Goal: Task Accomplishment & Management: Manage account settings

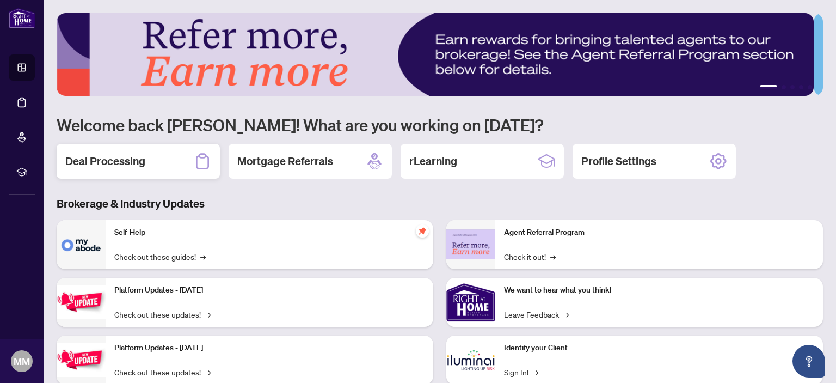
click at [123, 163] on h2 "Deal Processing" at bounding box center [105, 161] width 80 height 15
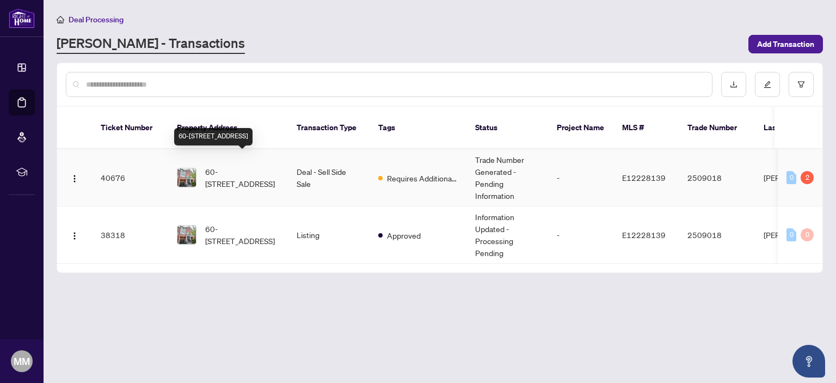
click at [237, 165] on span "60-1850 Kingston Rd, Pickering, Ontario L1V 0A2, Canada" at bounding box center [242, 177] width 74 height 24
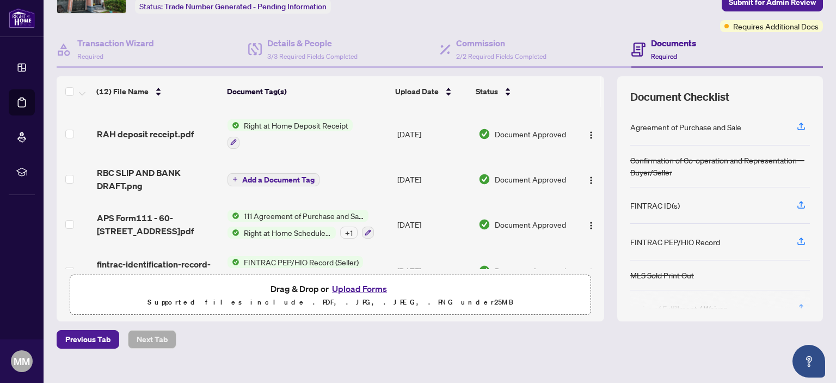
scroll to position [318, 0]
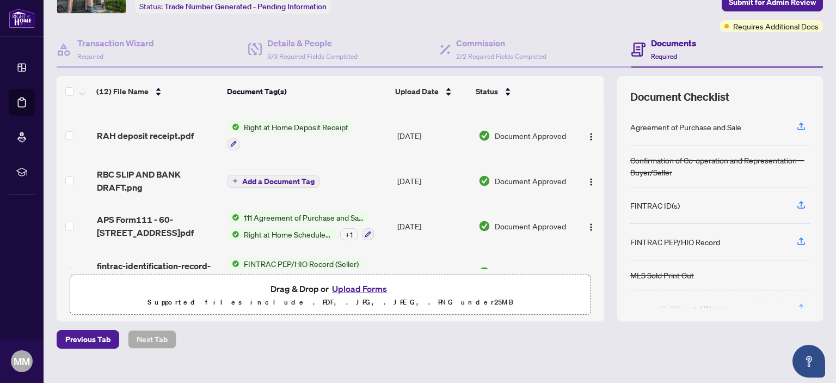
click at [272, 177] on span "Add a Document Tag" at bounding box center [278, 181] width 72 height 8
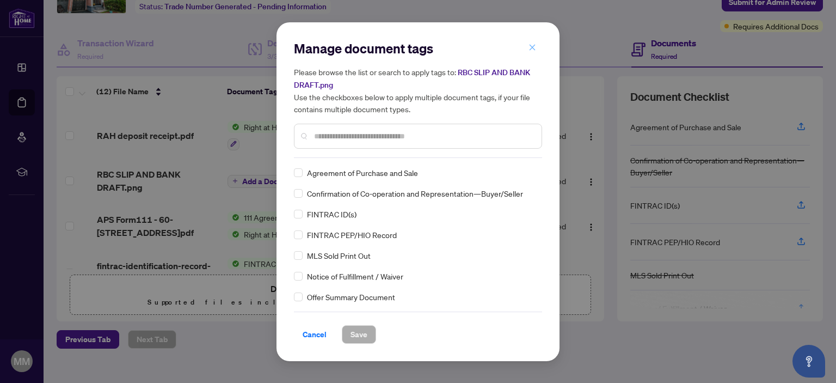
click at [531, 50] on icon "close" at bounding box center [533, 48] width 6 height 6
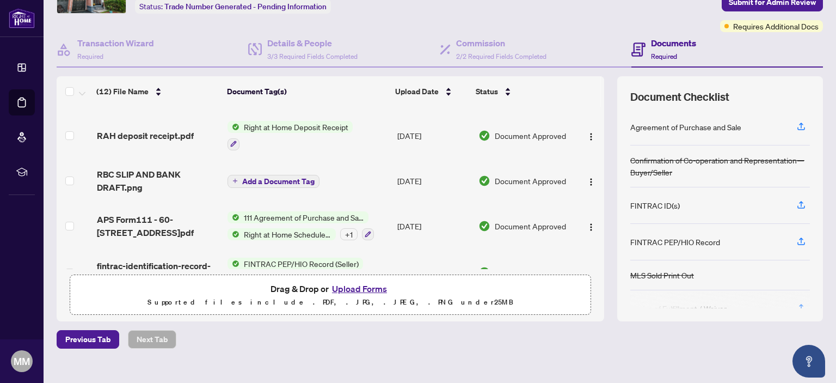
drag, startPoint x: 531, startPoint y: 50, endPoint x: 709, endPoint y: 91, distance: 183.2
click at [709, 91] on body "Dashboard Deal Processing Mortgage Referrals rLearning MM Mauricio Molano Sierr…" at bounding box center [418, 191] width 836 height 383
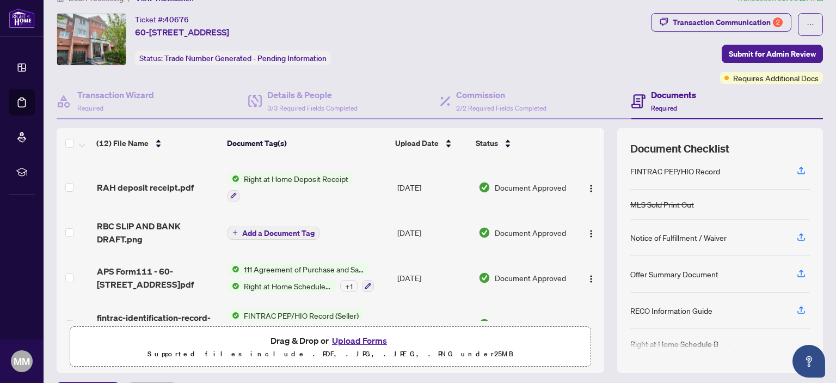
scroll to position [24, 0]
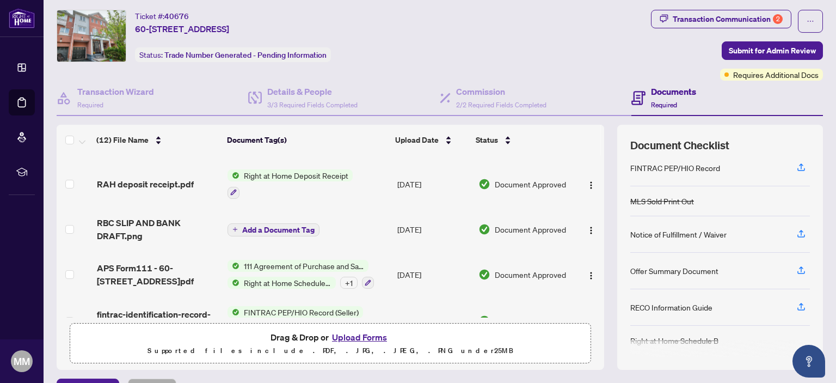
click at [401, 241] on td "Jun/24/2025" at bounding box center [433, 229] width 81 height 44
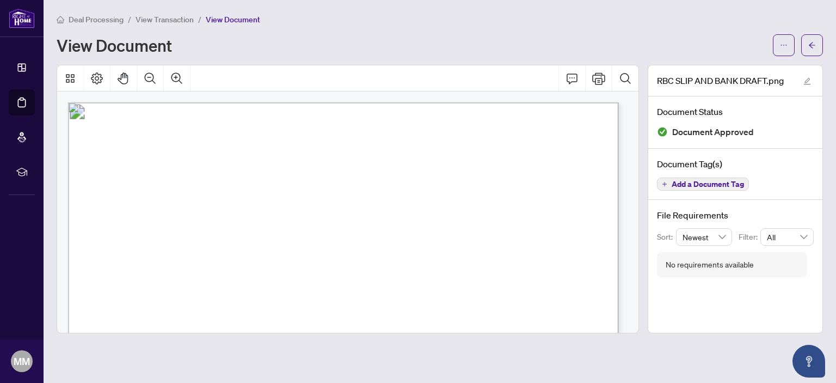
click at [649, 122] on div "Document Status Document Approved" at bounding box center [735, 122] width 174 height 52
click at [684, 181] on span "Add a Document Tag" at bounding box center [708, 184] width 72 height 8
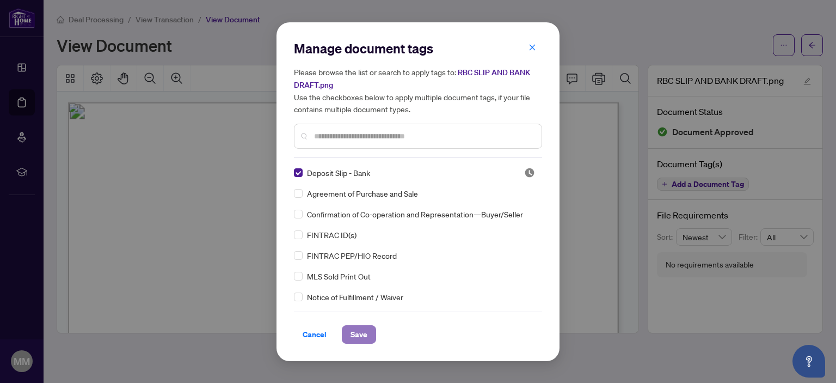
click at [360, 335] on span "Save" at bounding box center [359, 334] width 17 height 17
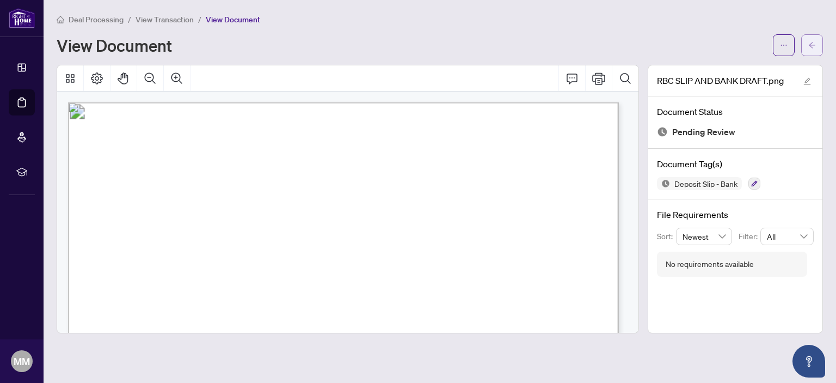
click at [811, 44] on icon "arrow-left" at bounding box center [812, 45] width 8 height 8
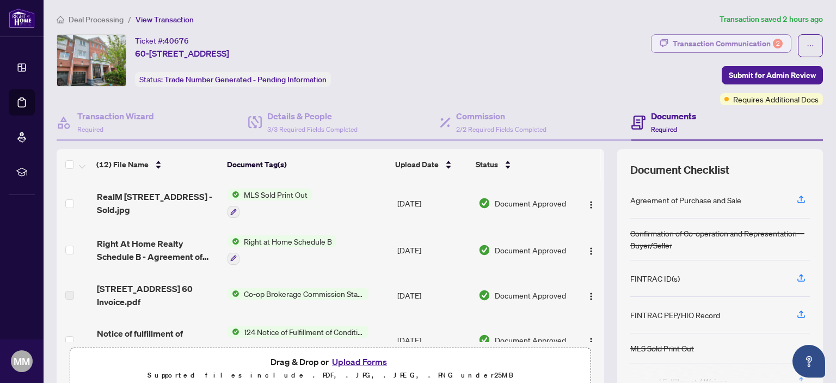
click at [724, 43] on div "Transaction Communication 2" at bounding box center [728, 43] width 110 height 17
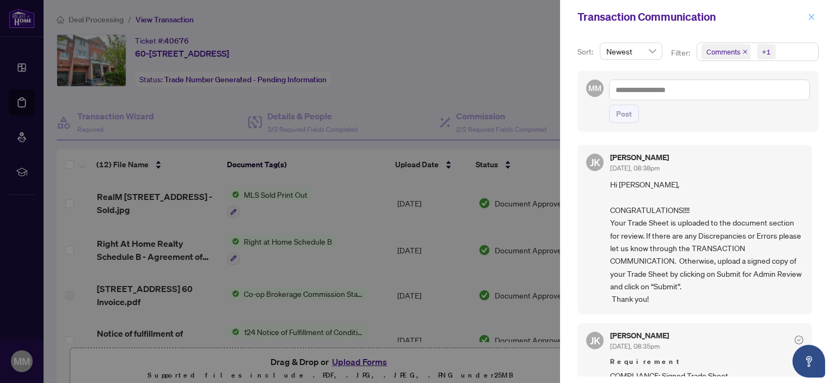
click at [810, 18] on icon "close" at bounding box center [812, 17] width 8 height 8
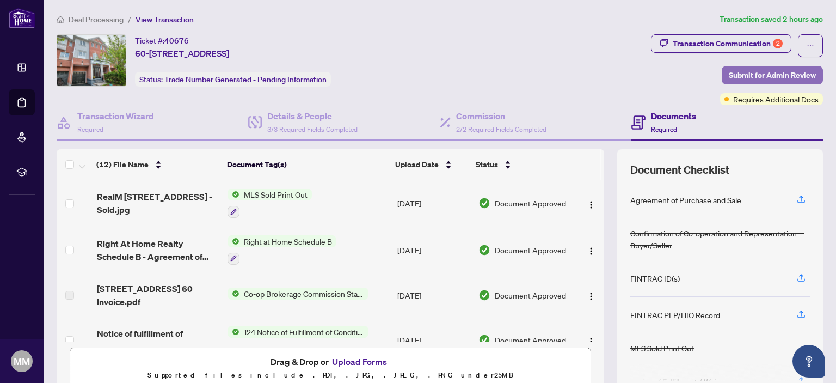
click at [740, 76] on span "Submit for Admin Review" at bounding box center [772, 74] width 87 height 17
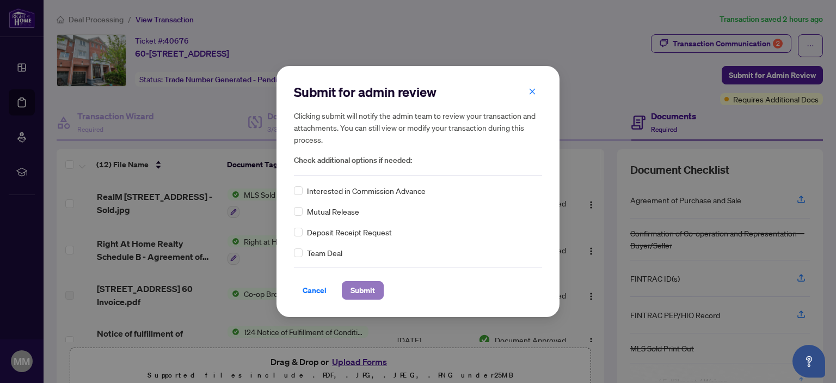
click at [365, 289] on span "Submit" at bounding box center [363, 289] width 24 height 17
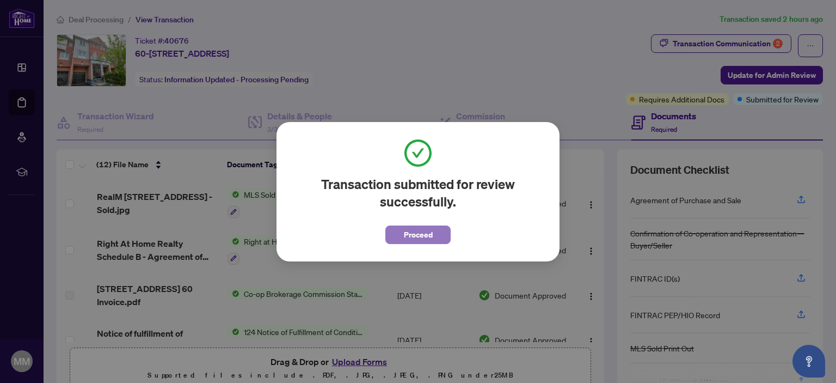
click at [427, 236] on span "Proceed" at bounding box center [418, 234] width 29 height 17
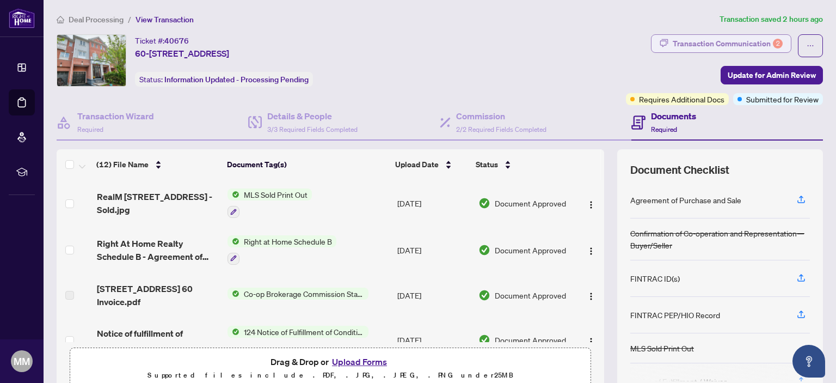
click at [721, 43] on div "Transaction Communication 2" at bounding box center [728, 43] width 110 height 17
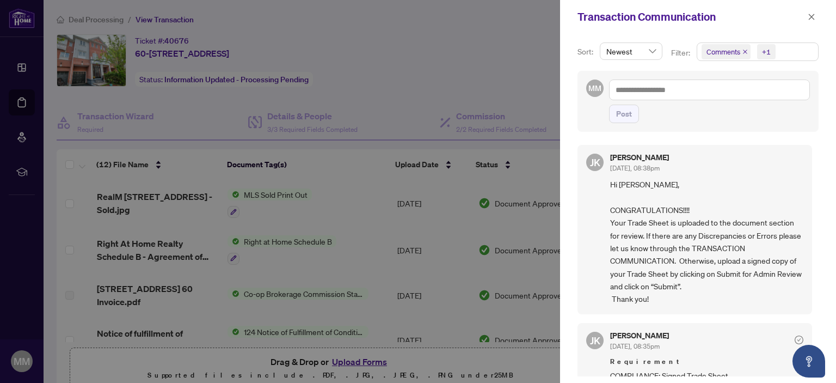
click at [504, 57] on div at bounding box center [418, 191] width 836 height 383
click at [810, 17] on icon "close" at bounding box center [812, 17] width 8 height 8
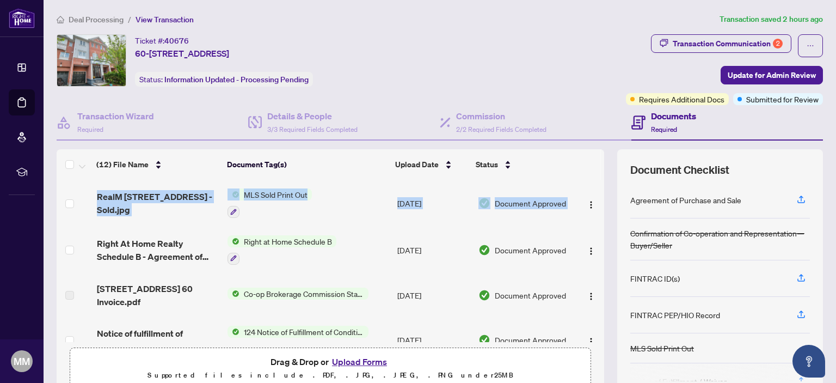
drag, startPoint x: 592, startPoint y: 207, endPoint x: 598, endPoint y: 233, distance: 26.3
click at [598, 233] on div "(12) File Name Document Tag(s) Upload Date Status RealM 60-1850 Kingston Rd - S…" at bounding box center [440, 271] width 767 height 245
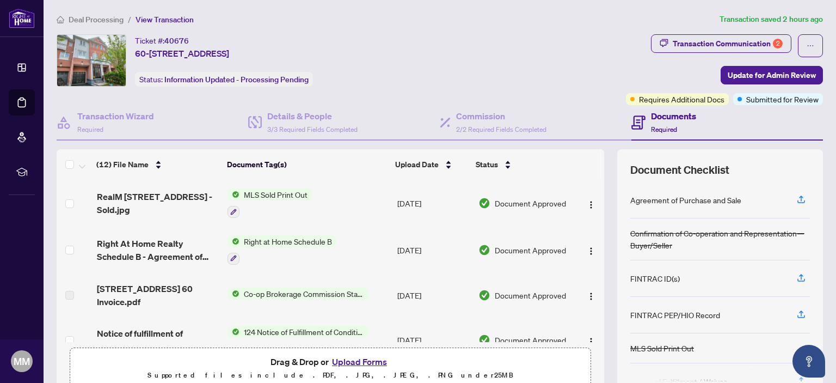
click at [553, 54] on div "Ticket #: 40676 60-1850 Kingston Rd, Pickering, Ontario L1V 0A2, Canada Status:…" at bounding box center [339, 60] width 565 height 52
click at [128, 117] on h4 "Transaction Wizard" at bounding box center [115, 115] width 77 height 13
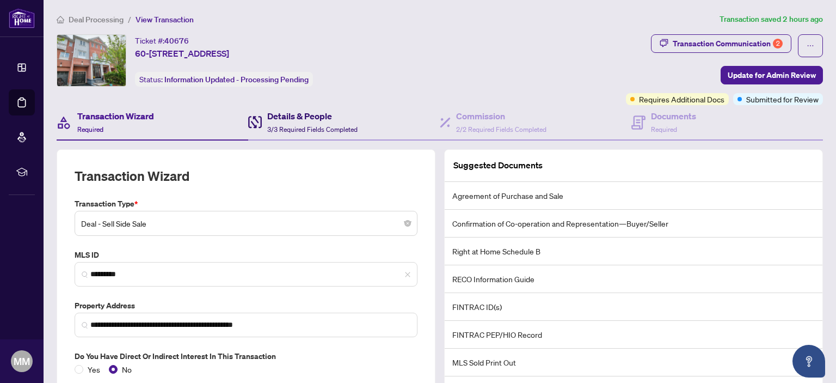
click at [293, 115] on h4 "Details & People" at bounding box center [312, 115] width 90 height 13
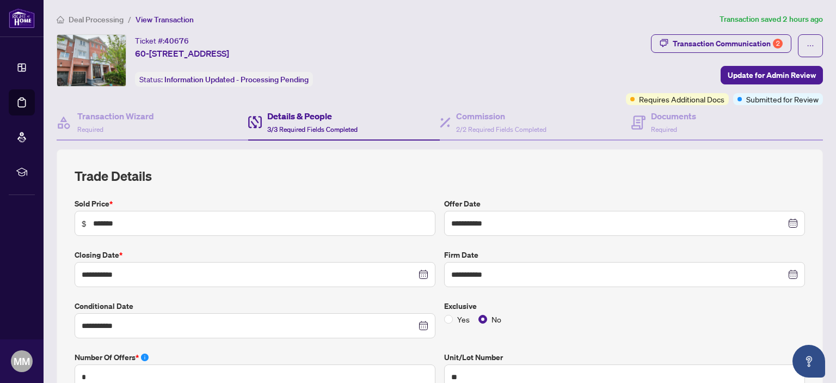
type input "**********"
click at [659, 99] on span "Requires Additional Docs" at bounding box center [681, 99] width 85 height 12
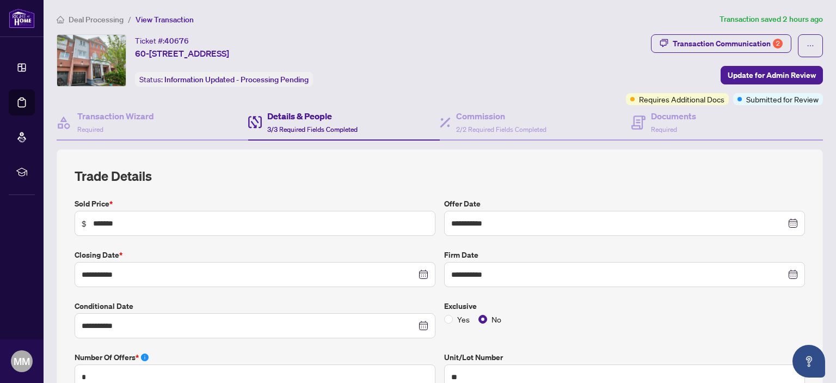
click at [523, 73] on div "Ticket #: 40676 60-1850 Kingston Rd, Pickering, Ontario L1V 0A2, Canada Status:…" at bounding box center [339, 60] width 565 height 52
click at [692, 45] on div "Transaction Communication 2" at bounding box center [728, 43] width 110 height 17
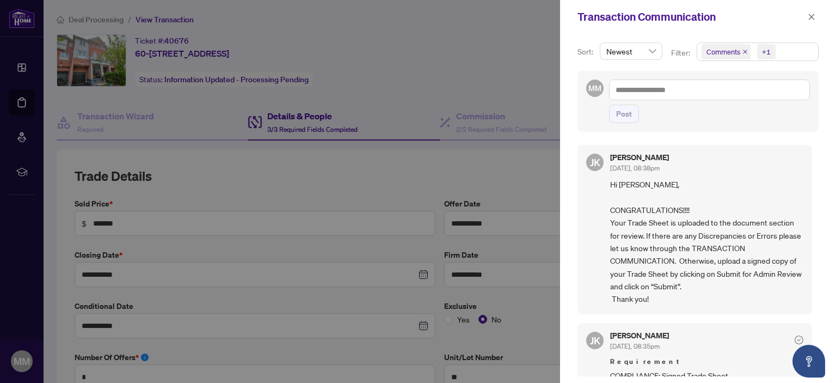
click at [504, 32] on div at bounding box center [418, 191] width 836 height 383
click at [811, 17] on icon "close" at bounding box center [812, 17] width 8 height 8
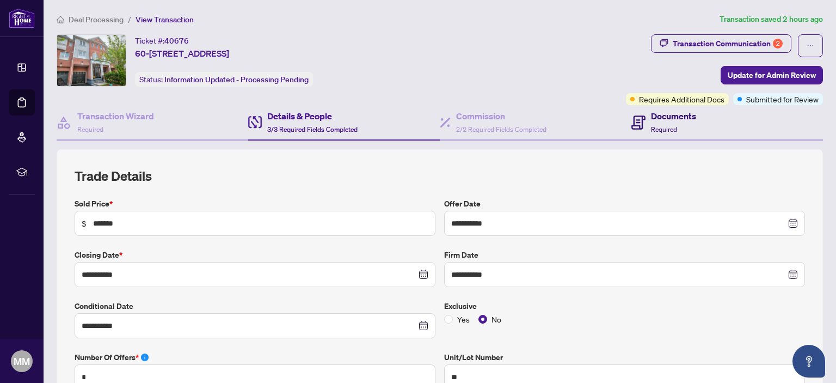
click at [662, 116] on h4 "Documents" at bounding box center [673, 115] width 45 height 13
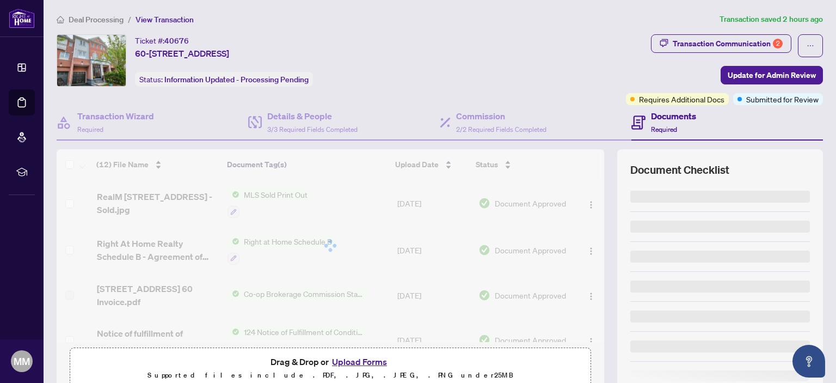
click at [662, 116] on h4 "Documents" at bounding box center [673, 115] width 45 height 13
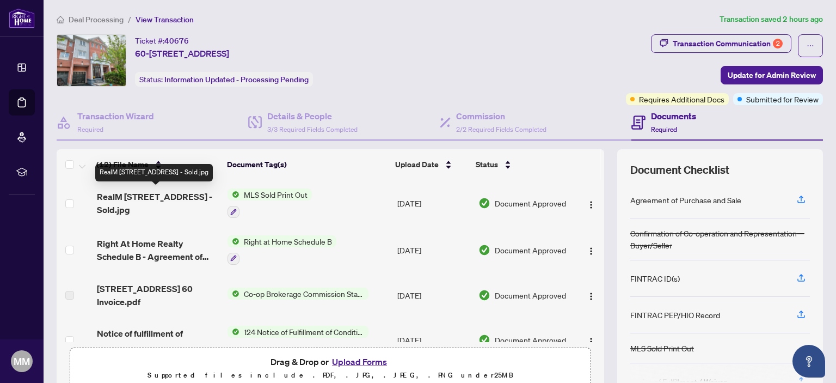
click at [152, 195] on span "RealM 60-1850 Kingston Rd - Sold.jpg" at bounding box center [158, 203] width 122 height 26
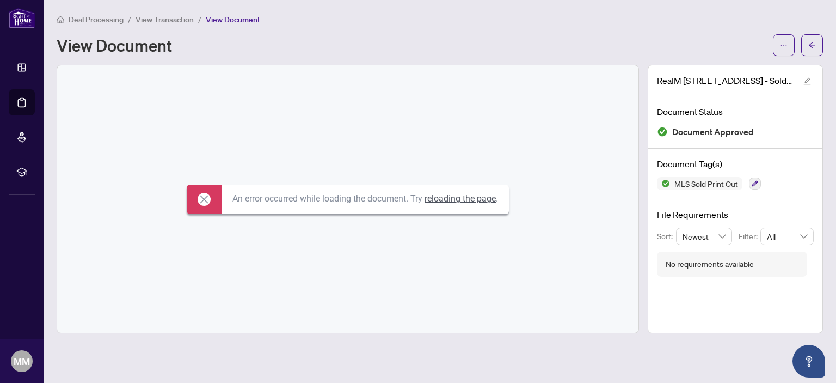
click at [446, 199] on link "reloading the page" at bounding box center [460, 198] width 71 height 10
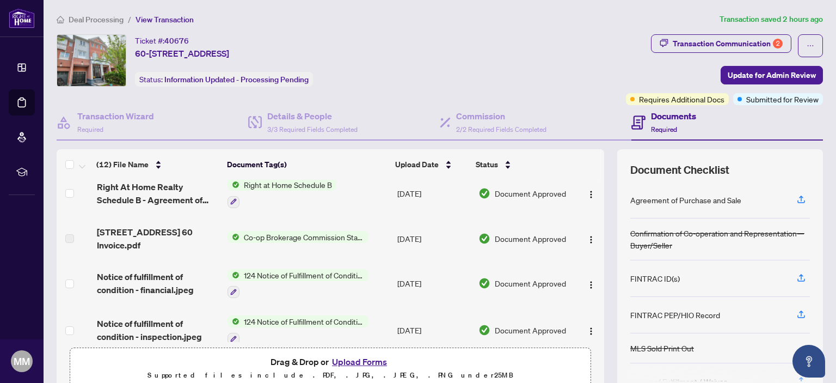
scroll to position [66, 0]
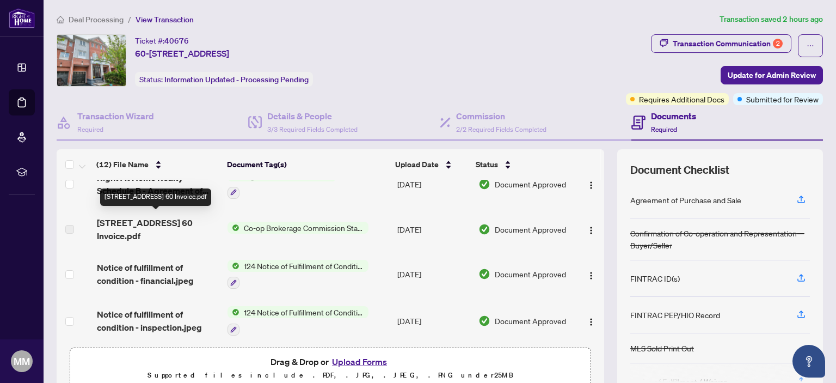
click at [125, 220] on span "1850 Kingston Road 60 Invoice.pdf" at bounding box center [158, 229] width 122 height 26
click at [167, 219] on span "1850 Kingston Road 60 Invoice.pdf" at bounding box center [158, 229] width 122 height 26
click at [119, 228] on span "1850 Kingston Road 60 Invoice.pdf" at bounding box center [158, 229] width 122 height 26
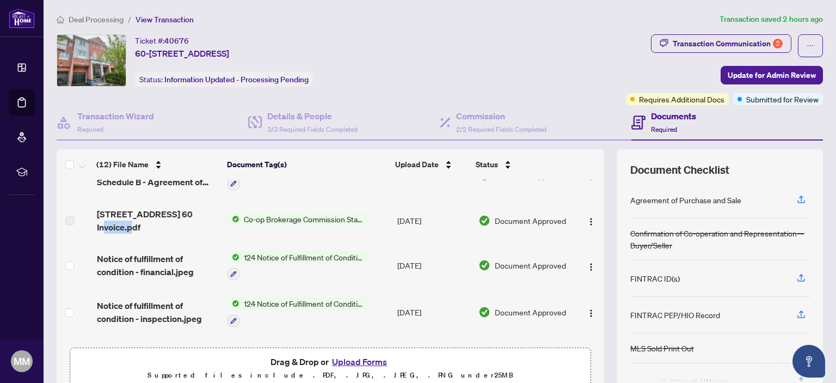
scroll to position [0, 0]
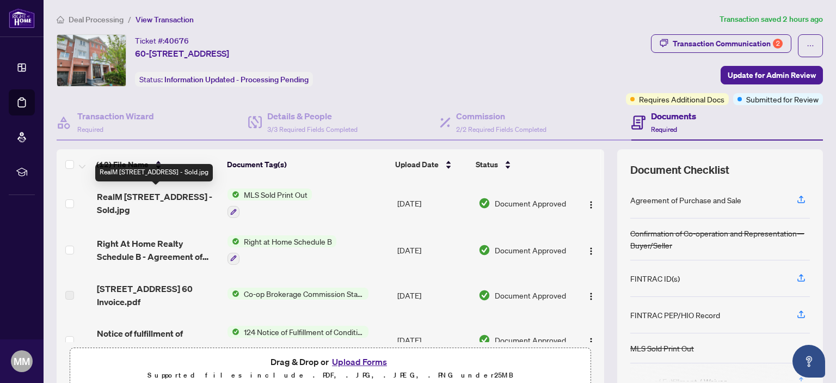
click at [168, 195] on span "RealM 60-1850 Kingston Rd - Sold.jpg" at bounding box center [158, 203] width 122 height 26
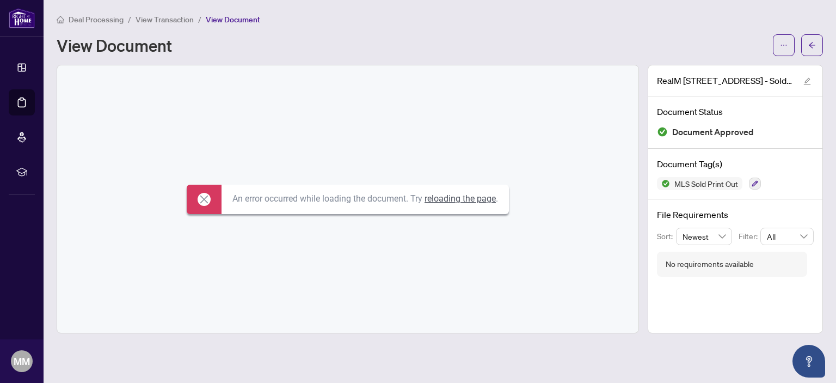
click at [473, 198] on link "reloading the page" at bounding box center [460, 198] width 71 height 10
click at [198, 198] on icon at bounding box center [204, 199] width 13 height 13
click at [200, 195] on icon at bounding box center [204, 199] width 13 height 13
click at [160, 73] on div "An error occurred while loading the document. Try reloading the page ." at bounding box center [347, 198] width 581 height 267
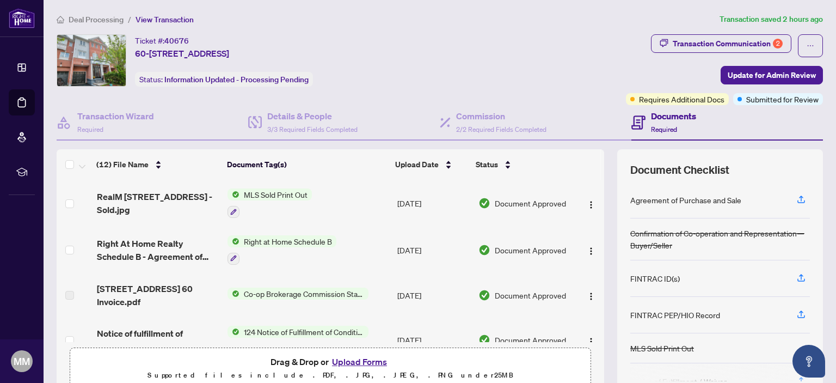
click at [666, 114] on h4 "Documents" at bounding box center [673, 115] width 45 height 13
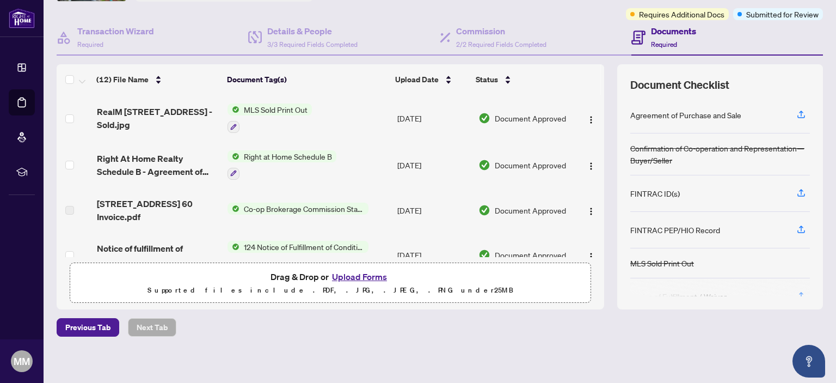
scroll to position [88, 0]
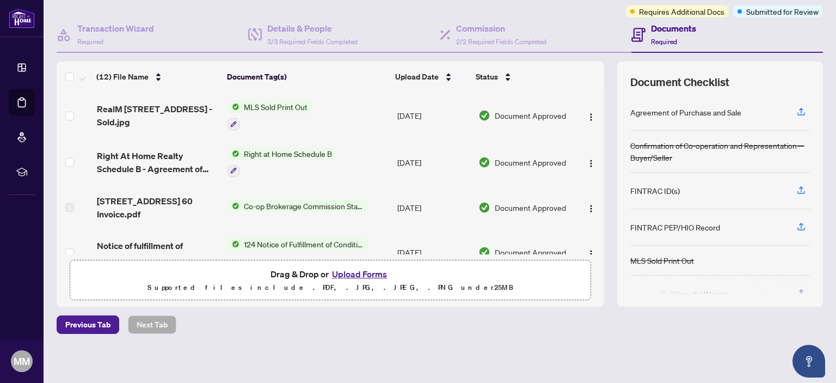
click at [685, 79] on span "Document Checklist" at bounding box center [679, 82] width 99 height 15
click at [662, 32] on h4 "Documents" at bounding box center [673, 28] width 45 height 13
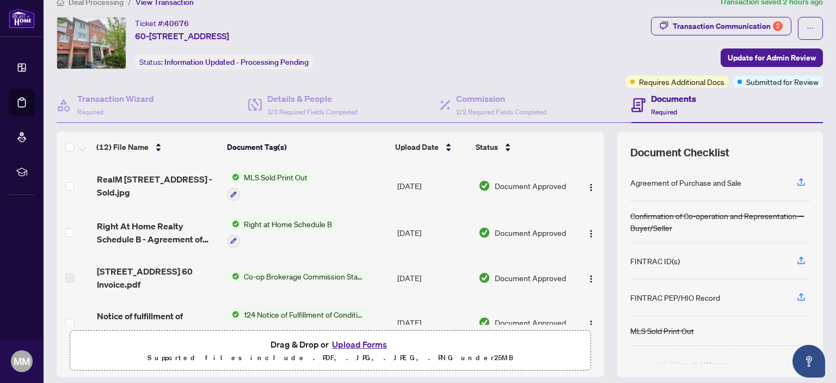
scroll to position [0, 0]
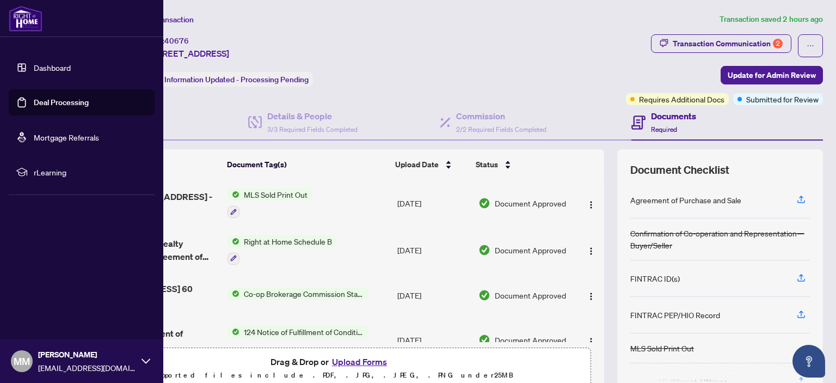
click at [58, 63] on link "Dashboard" at bounding box center [52, 68] width 37 height 10
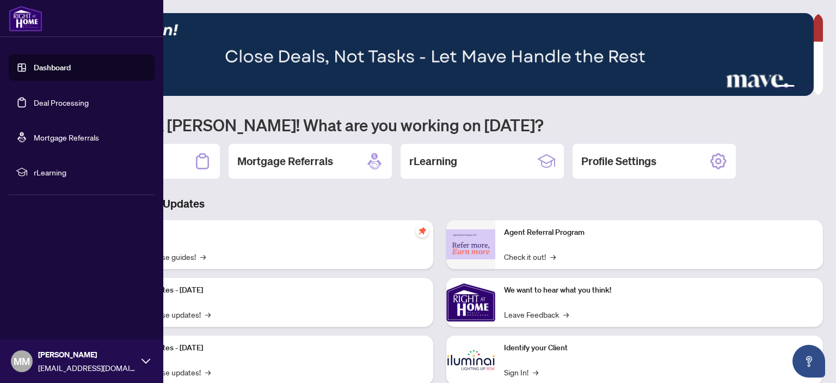
click at [61, 102] on link "Deal Processing" at bounding box center [61, 102] width 55 height 10
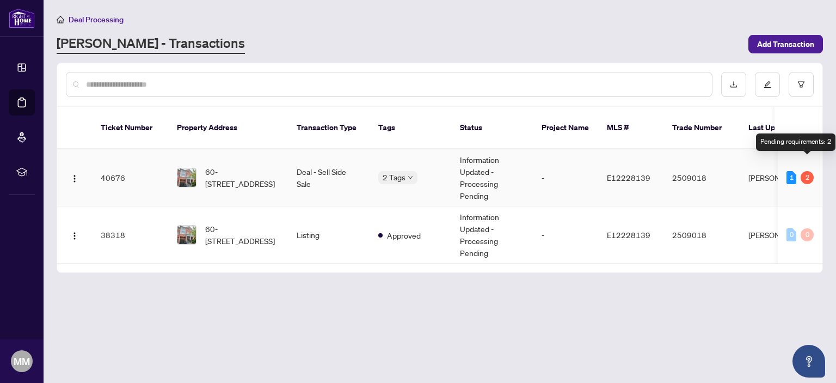
click at [807, 171] on div "2" at bounding box center [807, 177] width 13 height 13
click at [790, 171] on div "1" at bounding box center [792, 177] width 10 height 13
click at [807, 171] on div "2" at bounding box center [807, 177] width 13 height 13
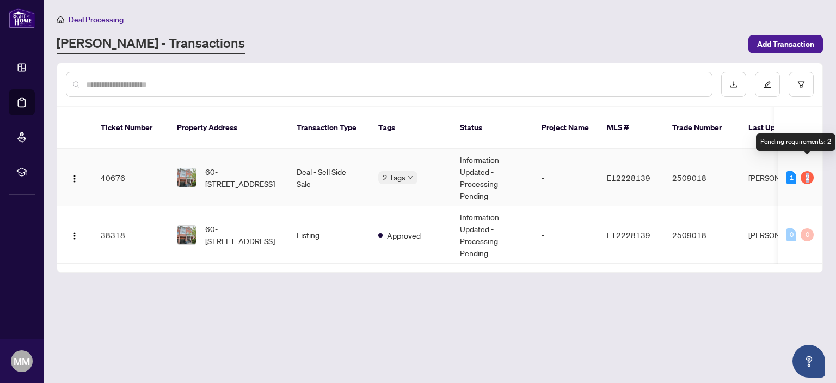
click at [807, 171] on div "2" at bounding box center [807, 177] width 13 height 13
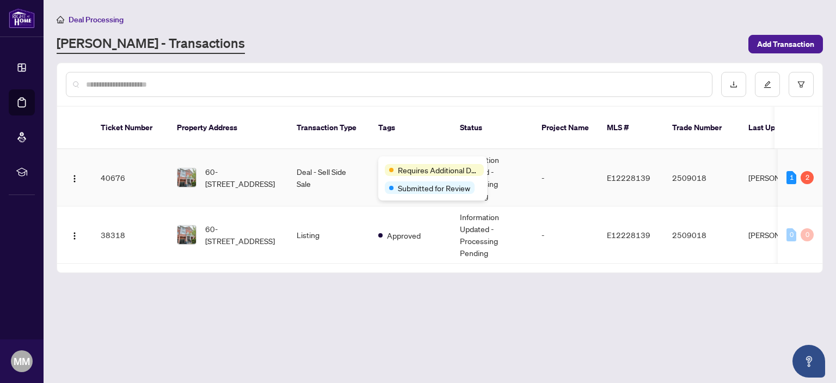
click at [402, 165] on span "Requires Additional Docs" at bounding box center [439, 170] width 82 height 12
click at [392, 164] on div "Requires Additional Docs" at bounding box center [434, 170] width 99 height 12
click at [416, 185] on span "Submitted for Review" at bounding box center [434, 188] width 72 height 12
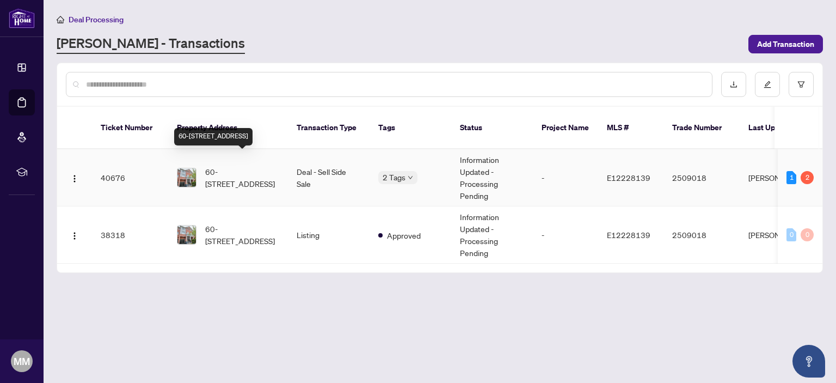
click at [222, 165] on span "60-1850 Kingston Rd, Pickering, Ontario L1V 0A2, Canada" at bounding box center [242, 177] width 74 height 24
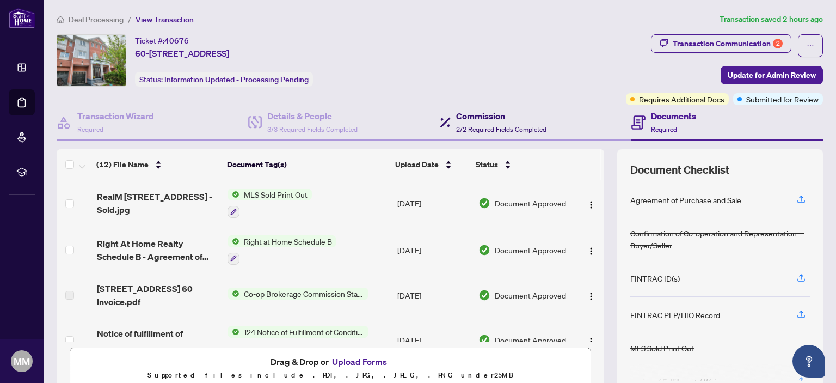
click at [488, 118] on h4 "Commission" at bounding box center [501, 115] width 90 height 13
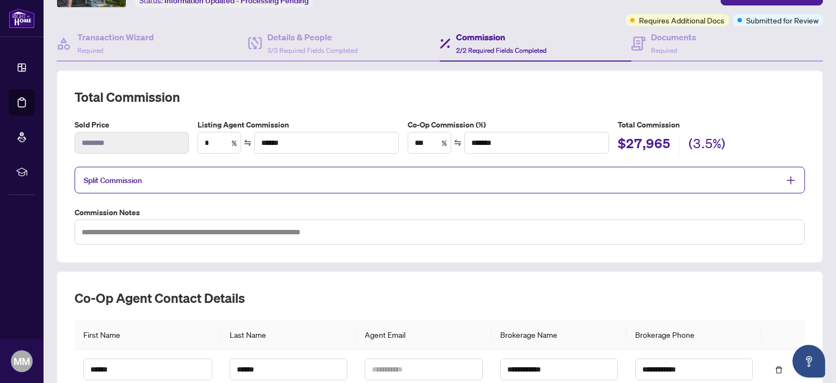
scroll to position [77, 0]
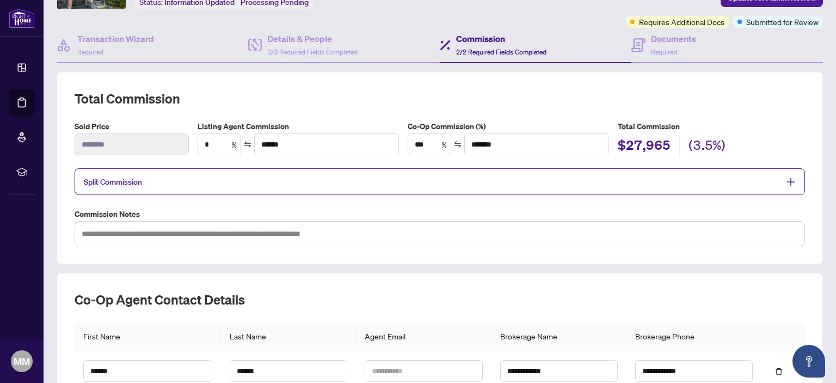
click at [127, 179] on span "Split Commission" at bounding box center [113, 182] width 58 height 10
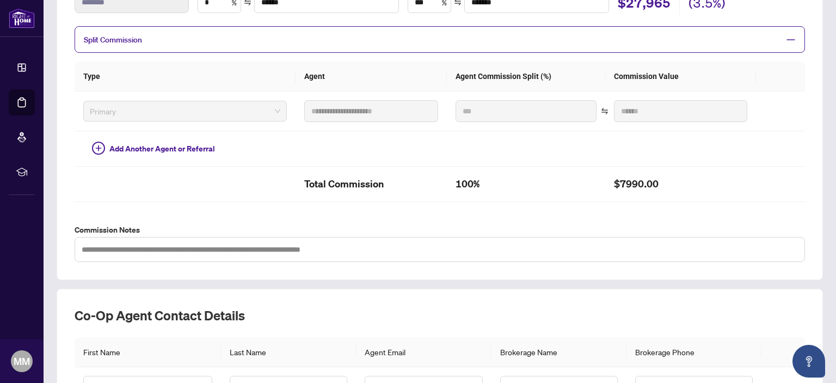
scroll to position [0, 0]
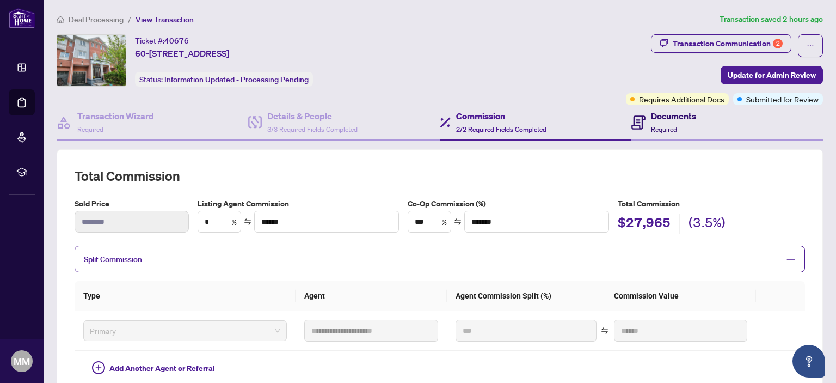
click at [655, 115] on h4 "Documents" at bounding box center [673, 115] width 45 height 13
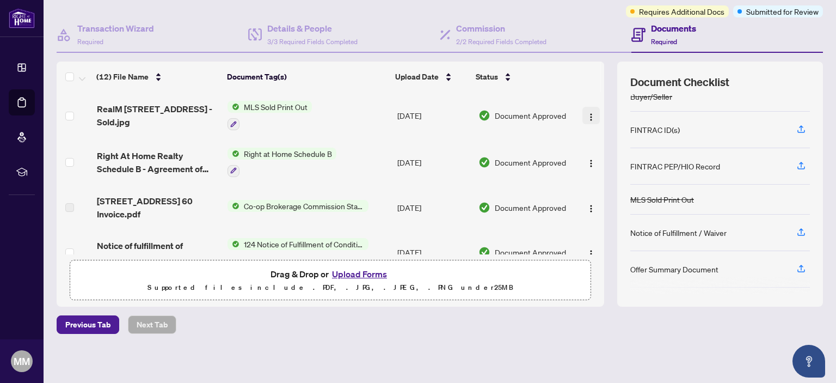
scroll to position [63, 0]
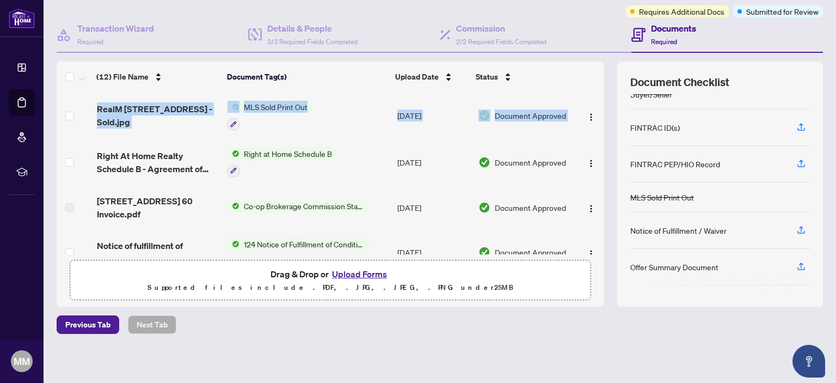
drag, startPoint x: 591, startPoint y: 115, endPoint x: 592, endPoint y: 163, distance: 47.4
click at [592, 163] on div "RealM 60-1850 Kingston Rd - Sold.jpg MLS Sold Print Out Jul/08/2025 Document Ap…" at bounding box center [331, 173] width 548 height 162
click at [586, 107] on button "button" at bounding box center [591, 115] width 17 height 17
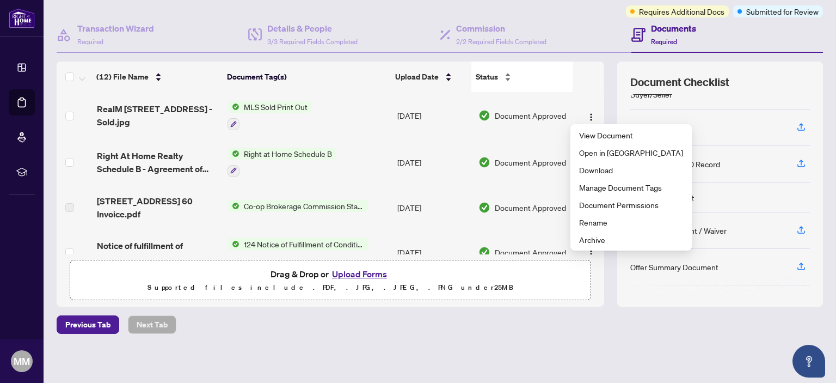
click at [562, 72] on div "Status" at bounding box center [522, 77] width 92 height 12
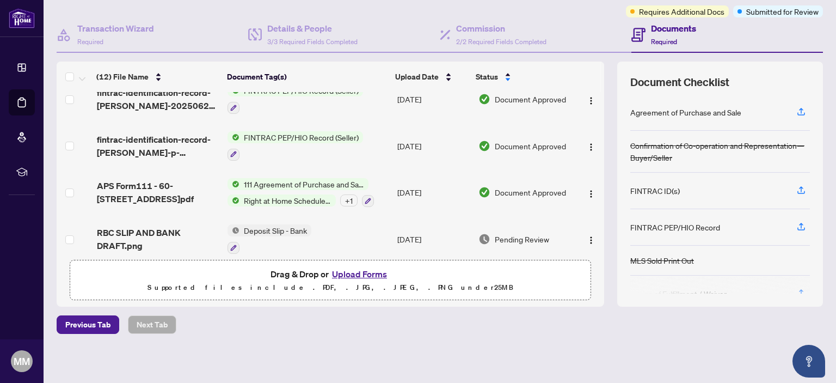
scroll to position [0, 0]
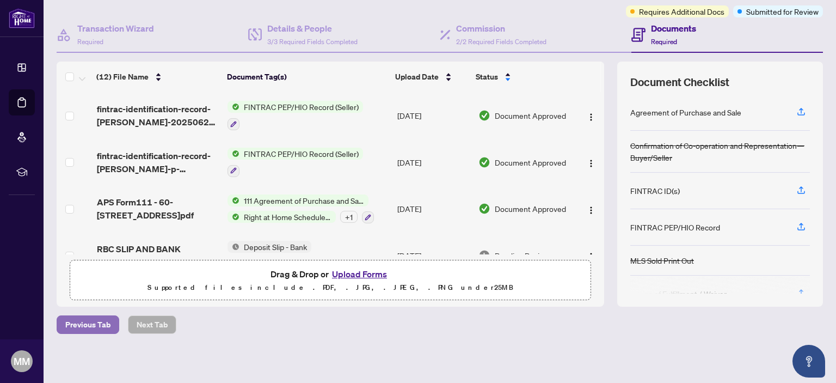
click at [89, 323] on span "Previous Tab" at bounding box center [87, 324] width 45 height 17
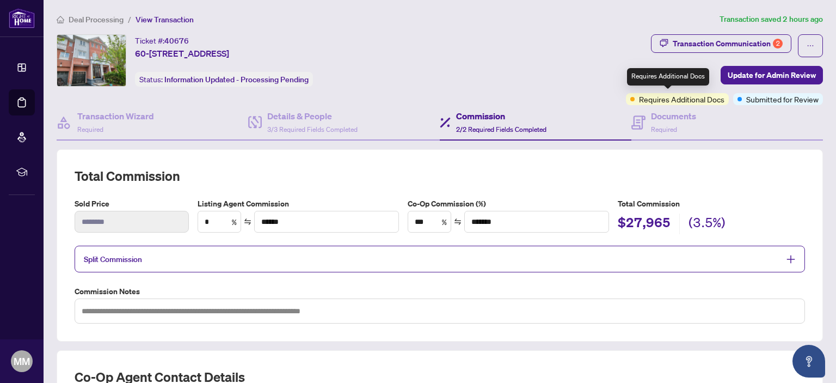
click at [672, 97] on span "Requires Additional Docs" at bounding box center [681, 99] width 85 height 12
click at [655, 125] on span "Required" at bounding box center [664, 129] width 26 height 8
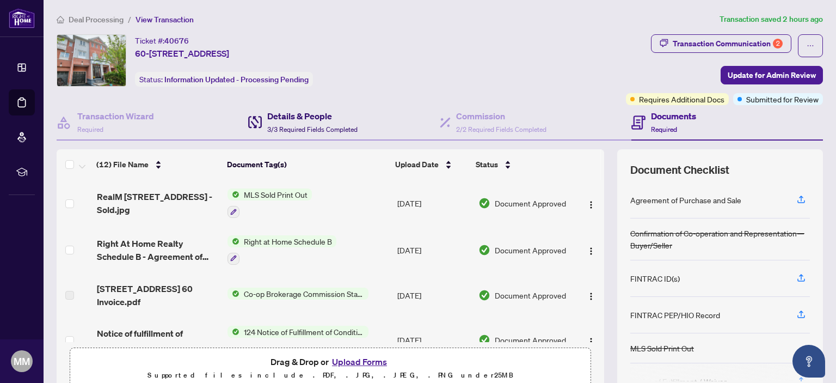
click at [297, 117] on h4 "Details & People" at bounding box center [312, 115] width 90 height 13
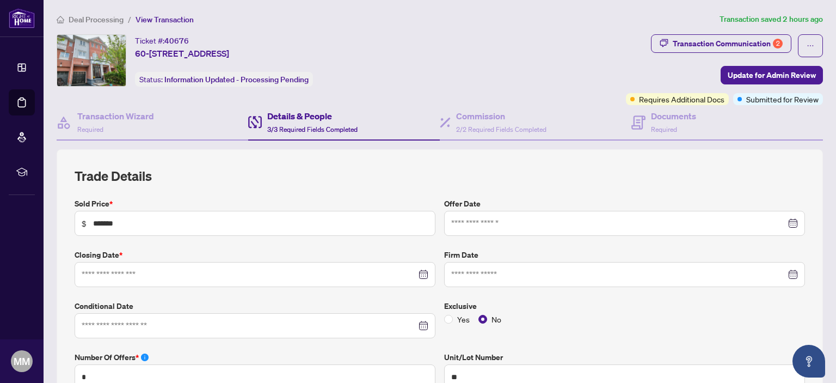
type input "**********"
click at [107, 118] on h4 "Transaction Wizard" at bounding box center [115, 115] width 77 height 13
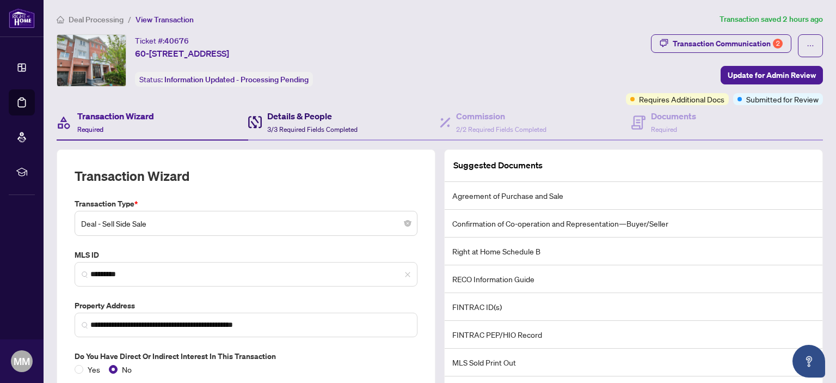
click at [298, 118] on h4 "Details & People" at bounding box center [312, 115] width 90 height 13
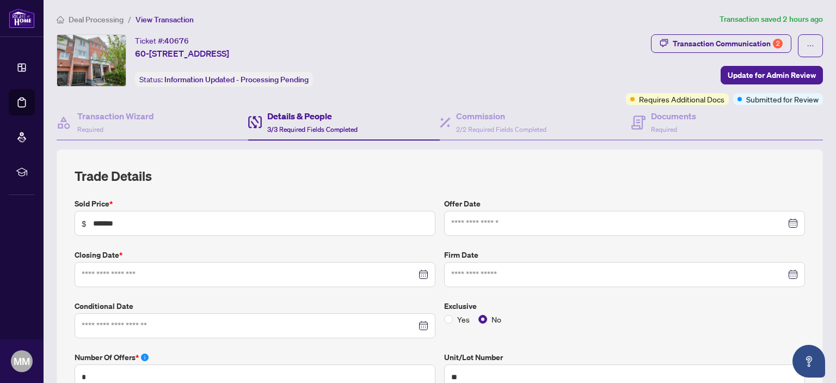
type input "**********"
click at [487, 125] on span "2/2 Required Fields Completed" at bounding box center [501, 129] width 90 height 8
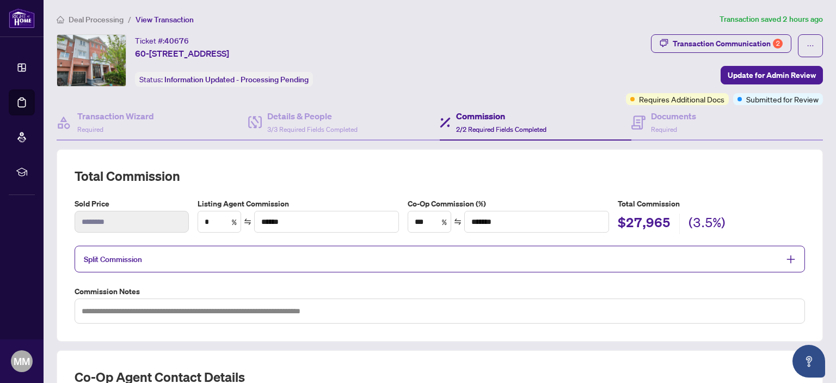
click at [120, 255] on span "Split Commission" at bounding box center [113, 259] width 58 height 10
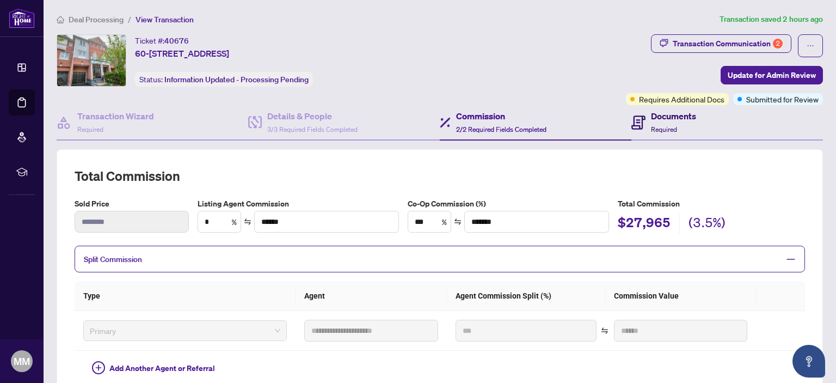
click at [667, 116] on h4 "Documents" at bounding box center [673, 115] width 45 height 13
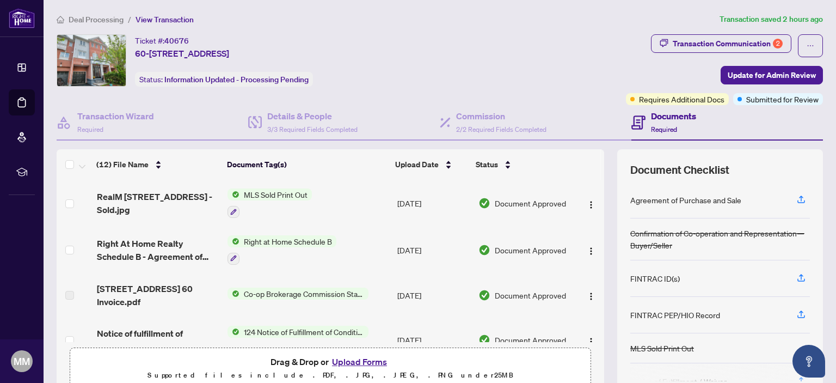
click at [522, 47] on div "Ticket #: 40676 60-1850 Kingston Rd, Pickering, Ontario L1V 0A2, Canada Status:…" at bounding box center [339, 60] width 565 height 52
click at [737, 46] on div "Transaction Communication 2" at bounding box center [728, 43] width 110 height 17
type textarea "**********"
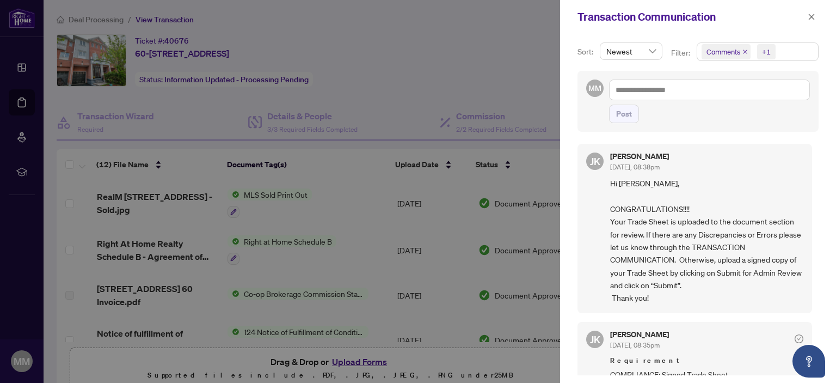
click at [433, 45] on div at bounding box center [418, 191] width 836 height 383
click at [812, 17] on icon "close" at bounding box center [812, 17] width 6 height 6
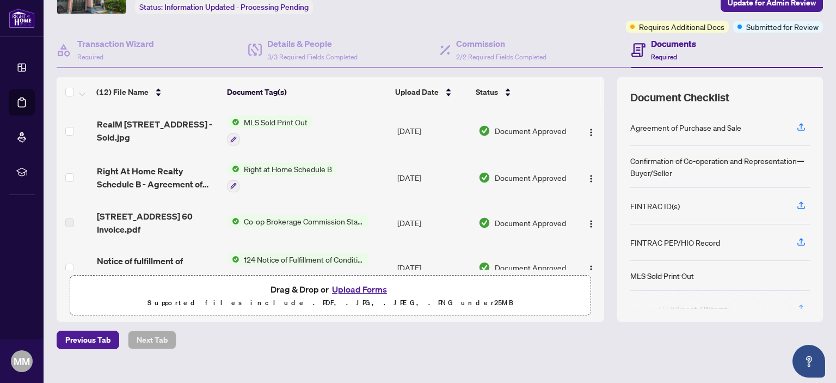
scroll to position [88, 0]
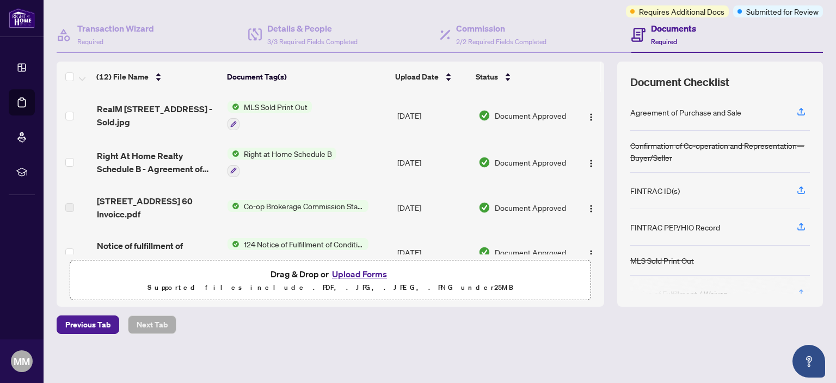
click at [670, 139] on div "Confirmation of Co-operation and Representation—Buyer/Seller" at bounding box center [720, 151] width 180 height 24
click at [648, 187] on div "FINTRAC ID(s)" at bounding box center [655, 191] width 50 height 12
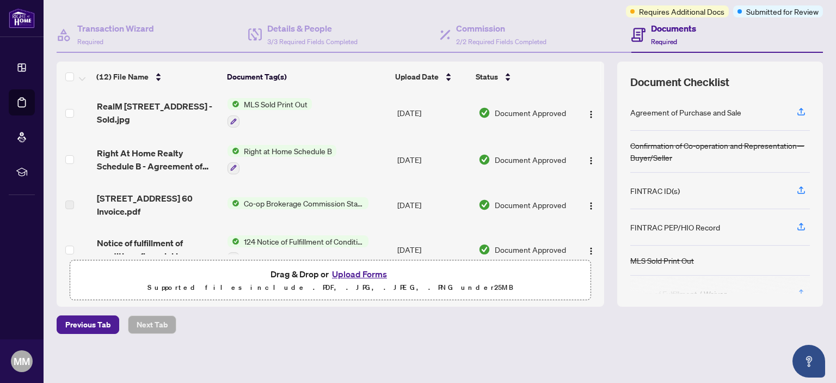
scroll to position [0, 0]
